Goal: Task Accomplishment & Management: Manage account settings

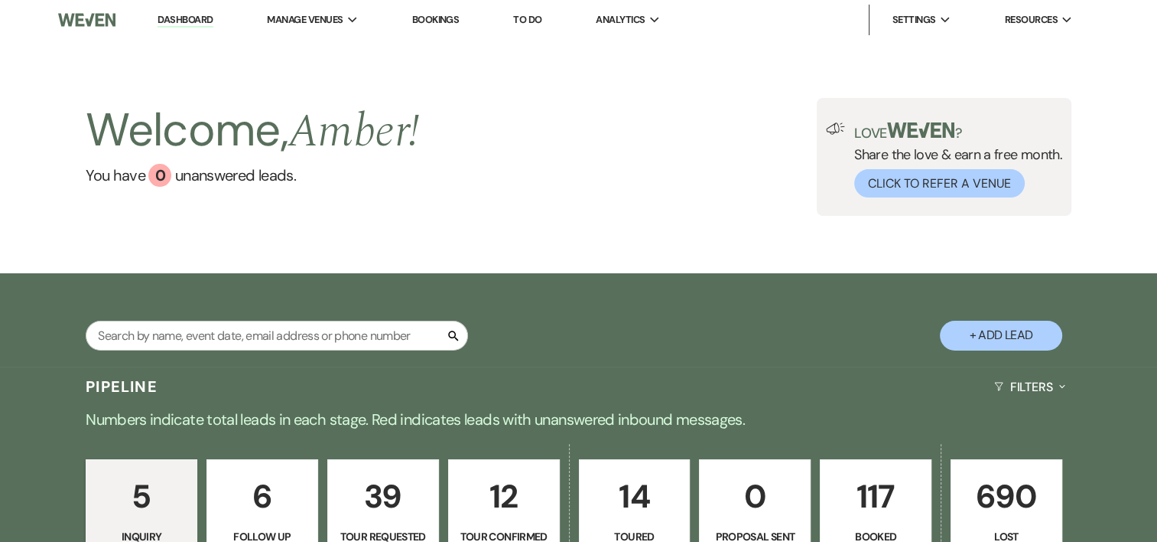
click at [842, 516] on p "117" at bounding box center [876, 495] width 92 height 51
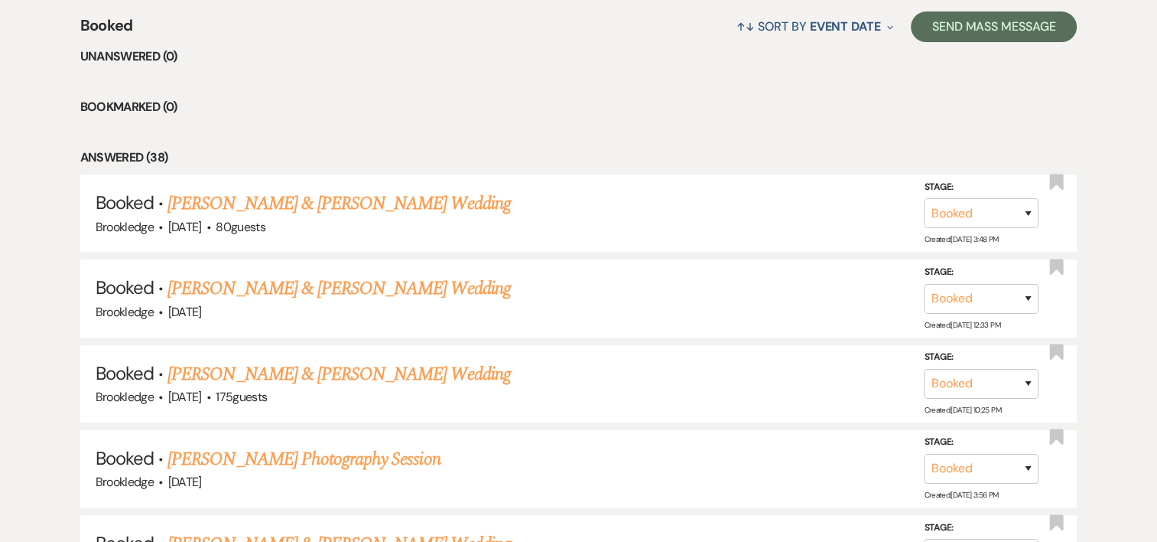
scroll to position [627, 0]
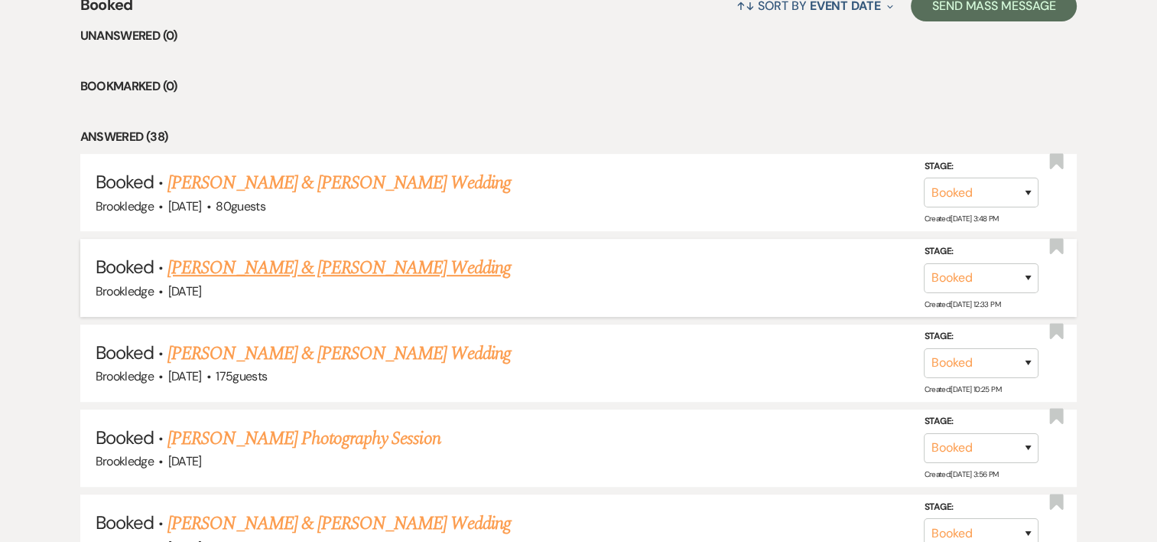
click at [334, 268] on link "[PERSON_NAME] & [PERSON_NAME] Wedding" at bounding box center [339, 268] width 343 height 28
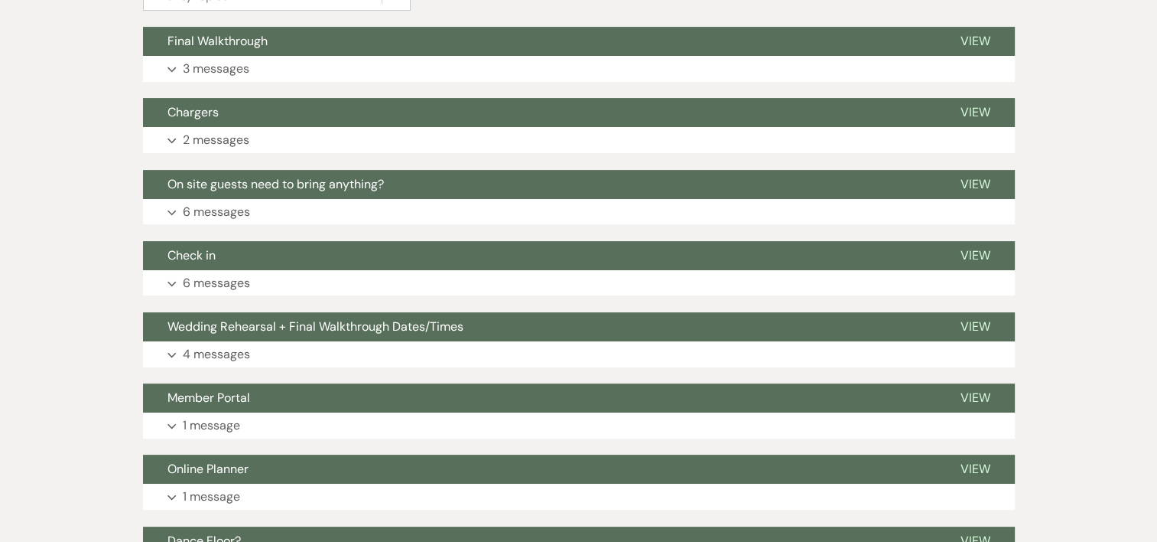
scroll to position [411, 0]
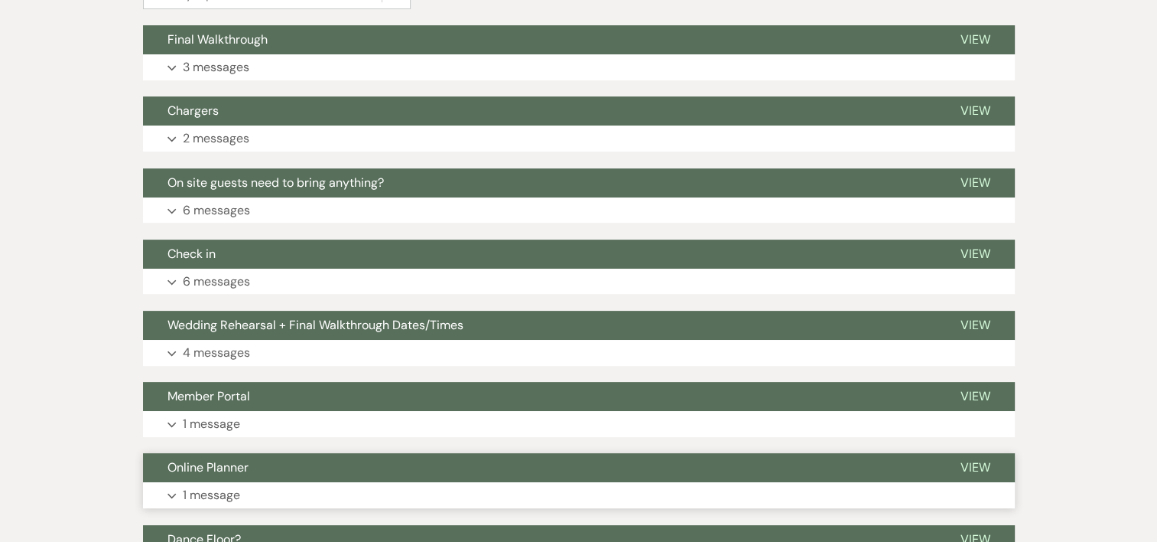
click at [217, 487] on p "1 message" at bounding box center [211, 495] width 57 height 20
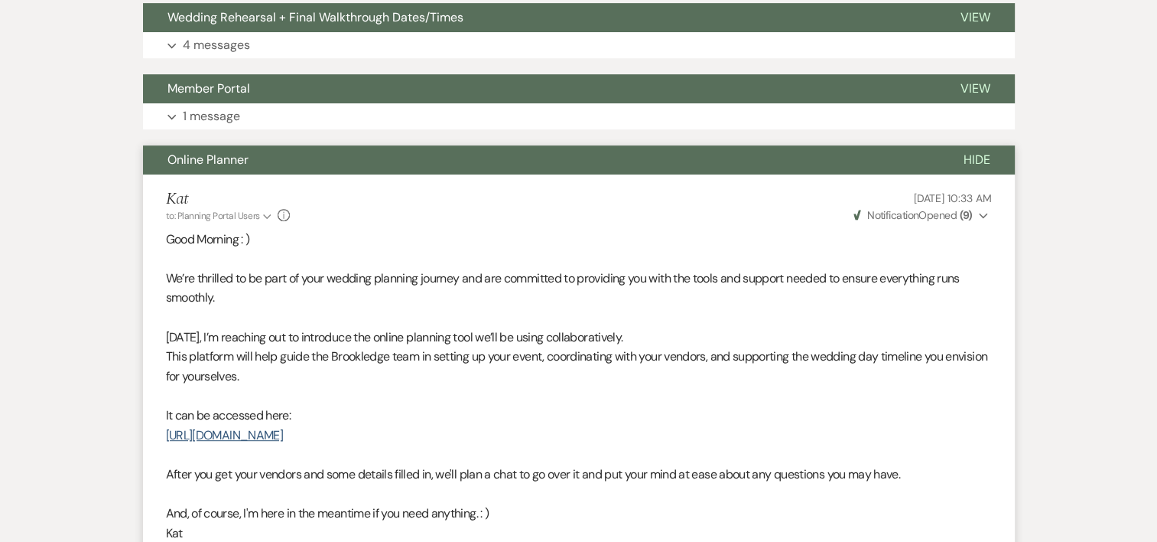
scroll to position [719, 0]
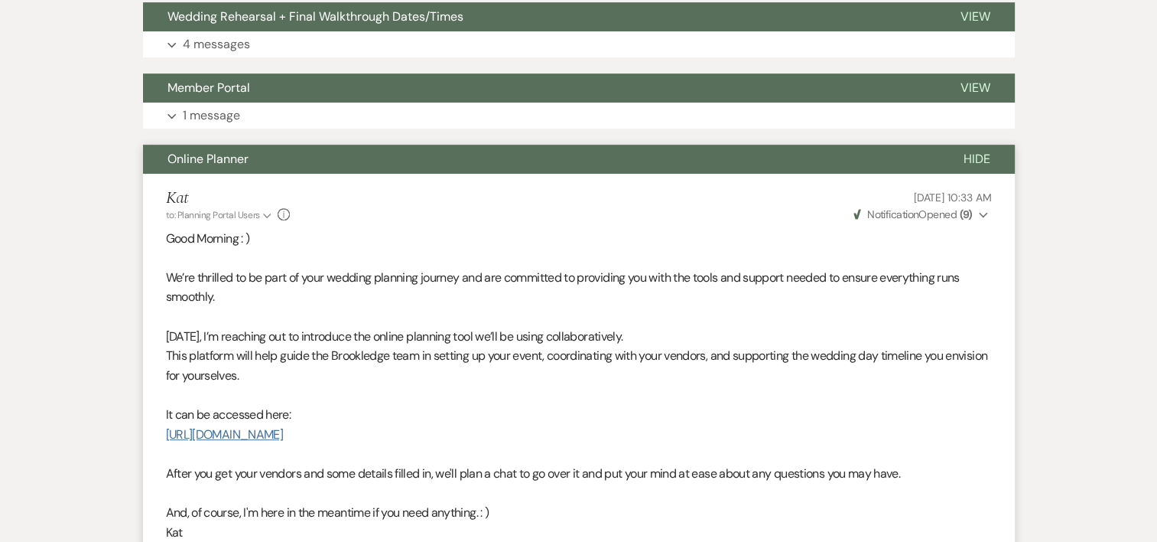
click at [283, 432] on link "[URL][DOMAIN_NAME]" at bounding box center [224, 434] width 117 height 16
